Goal: Transaction & Acquisition: Purchase product/service

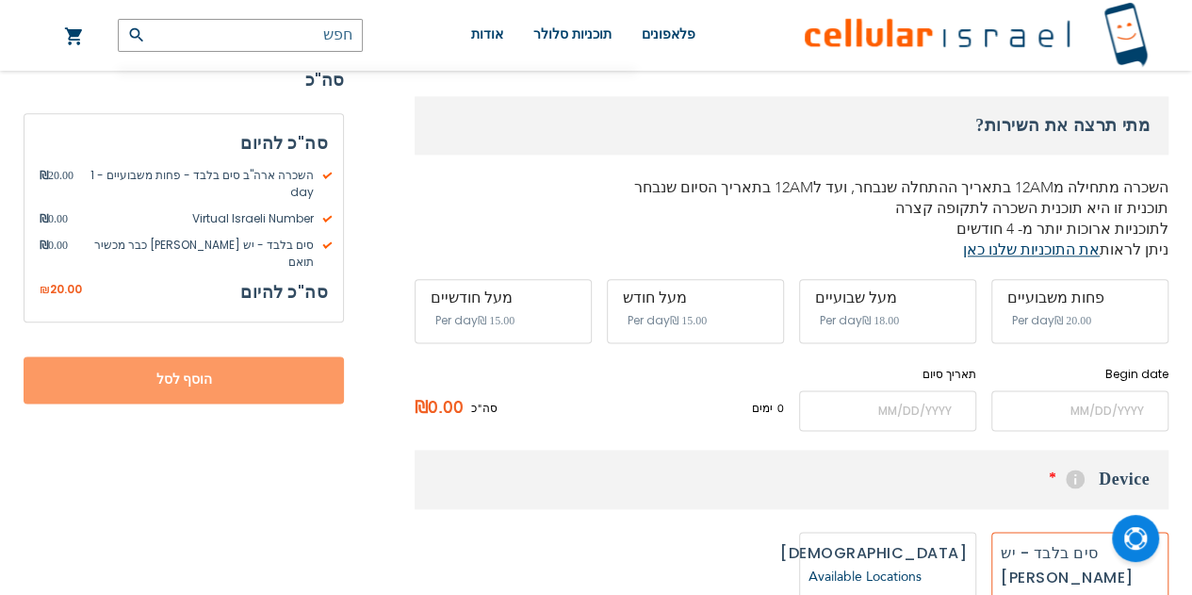
scroll to position [1009, 0]
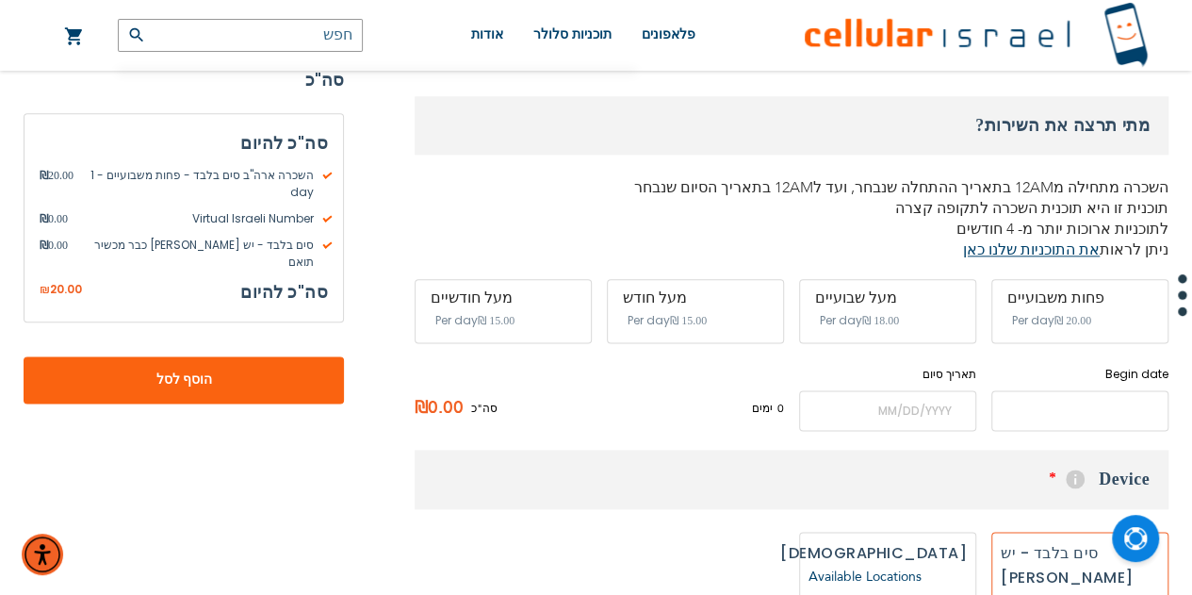
click at [1065, 390] on input "name" at bounding box center [1079, 410] width 177 height 41
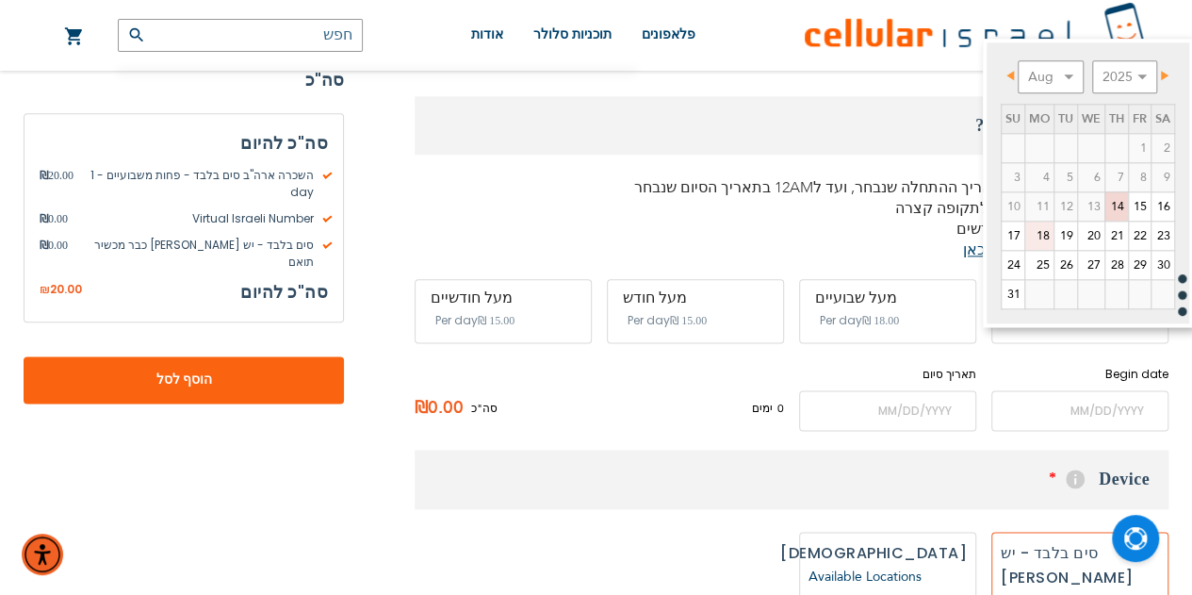
click at [1039, 239] on link "18" at bounding box center [1039, 235] width 28 height 28
type input "[DATE]"
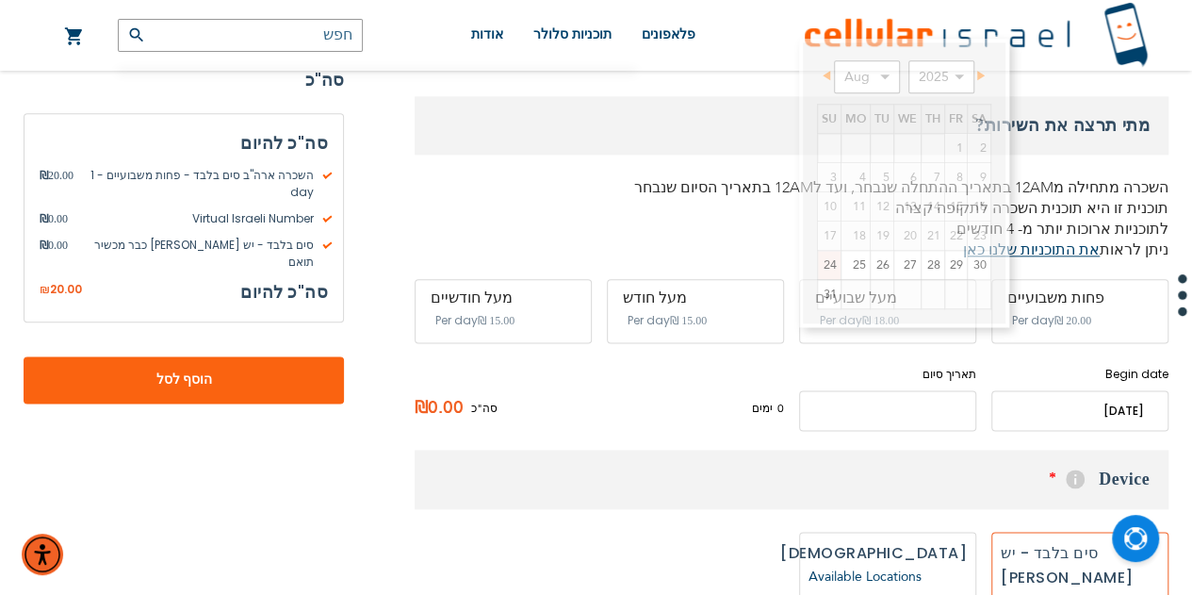
click at [906, 390] on input "name" at bounding box center [887, 410] width 177 height 41
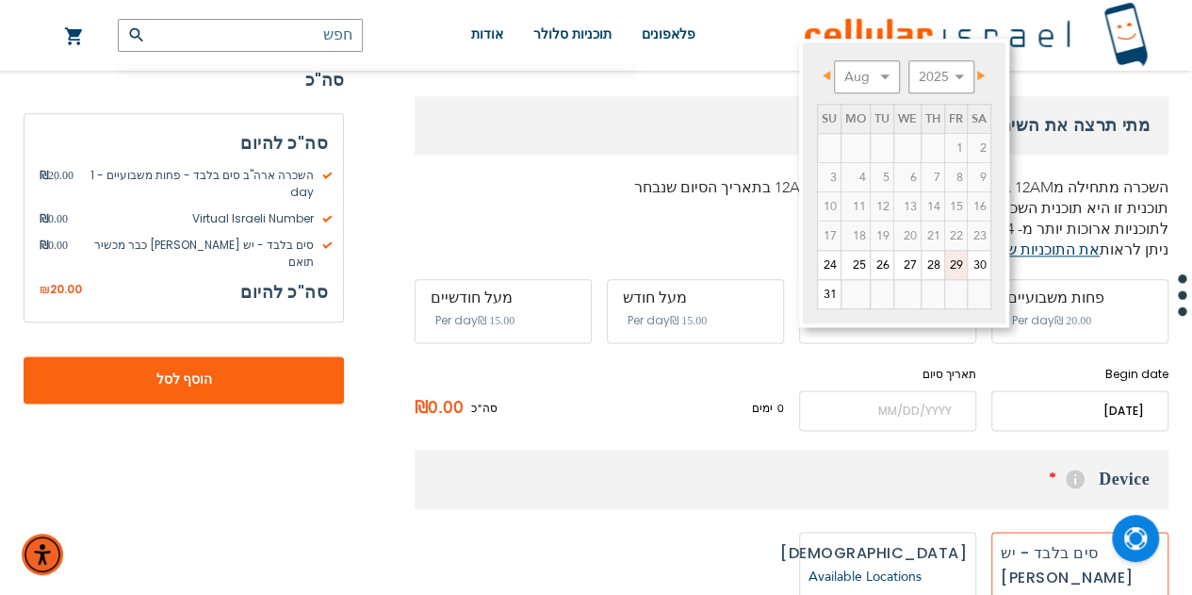
click at [957, 262] on link "29" at bounding box center [956, 265] width 22 height 28
type input "[DATE]"
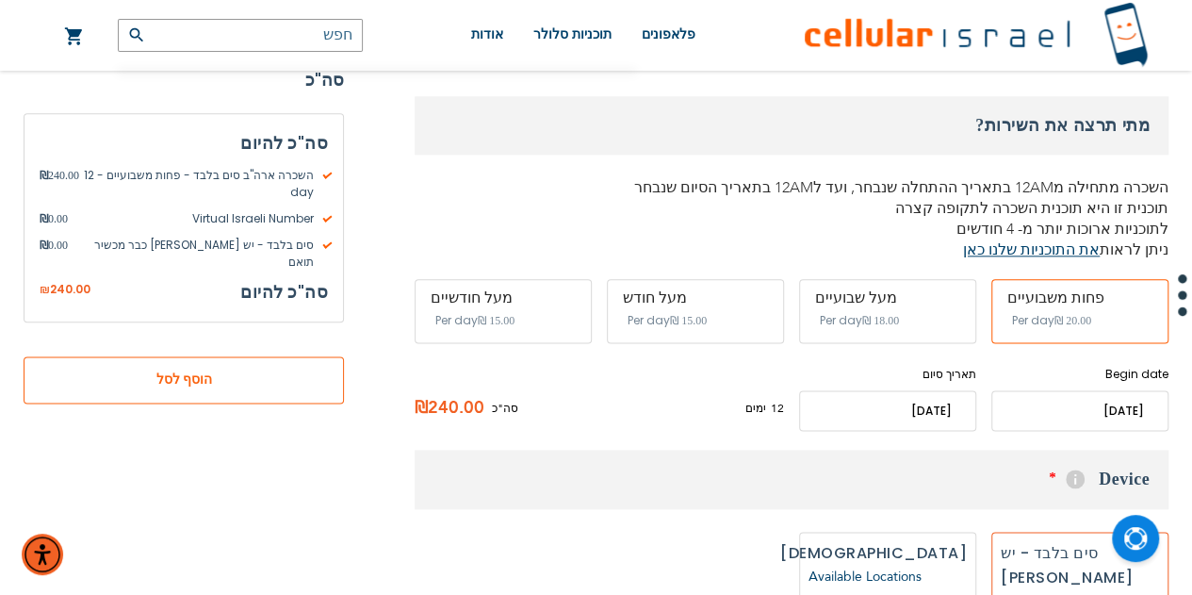
click at [253, 356] on button "הוסף לסל" at bounding box center [184, 379] width 320 height 47
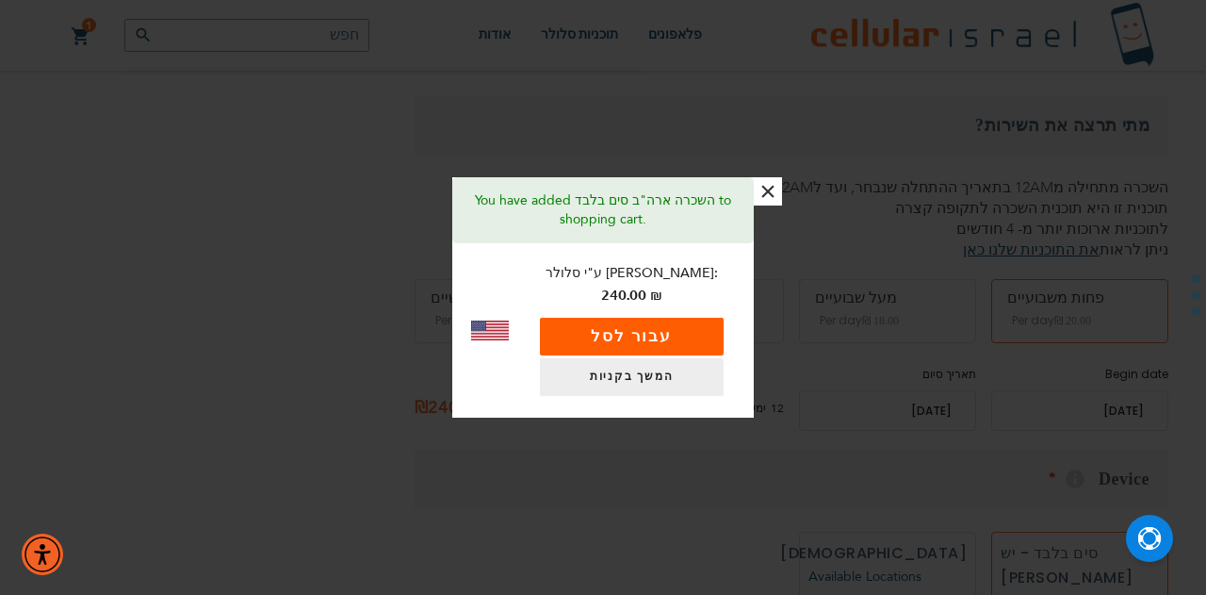
click at [676, 325] on button "עבור לסל" at bounding box center [632, 337] width 184 height 38
